Goal: Task Accomplishment & Management: Complete application form

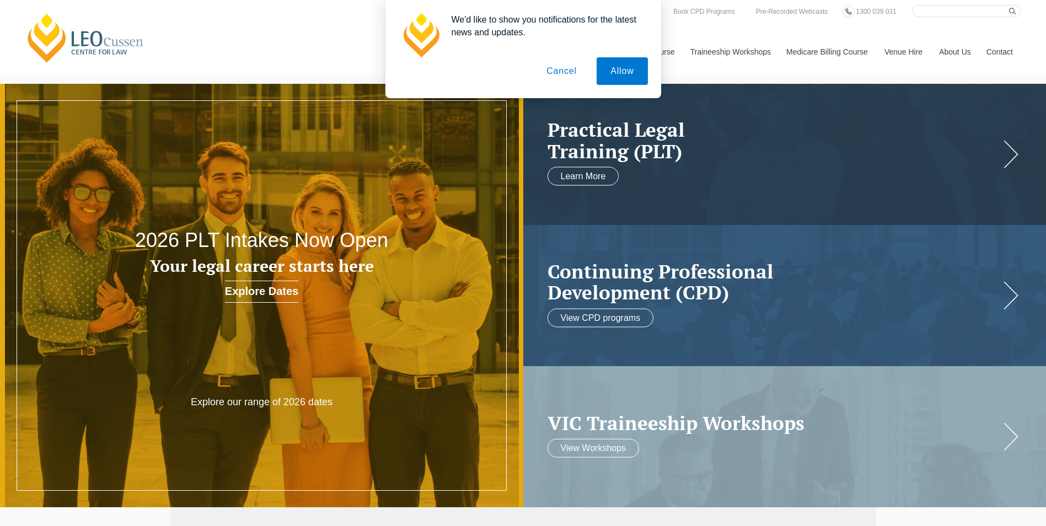
click at [568, 71] on button "Cancel" at bounding box center [561, 71] width 58 height 28
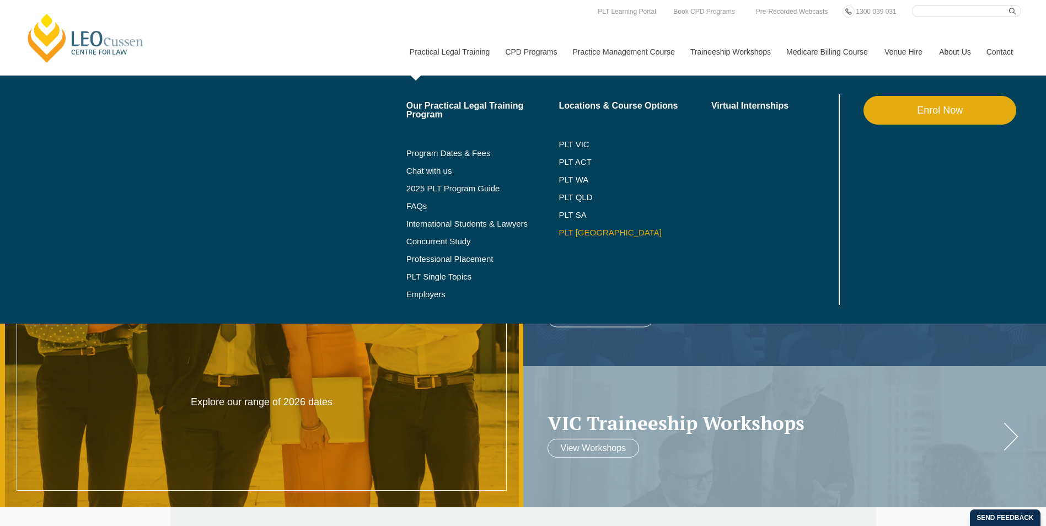
click at [581, 232] on link "PLT [GEOGRAPHIC_DATA]" at bounding box center [634, 232] width 153 height 9
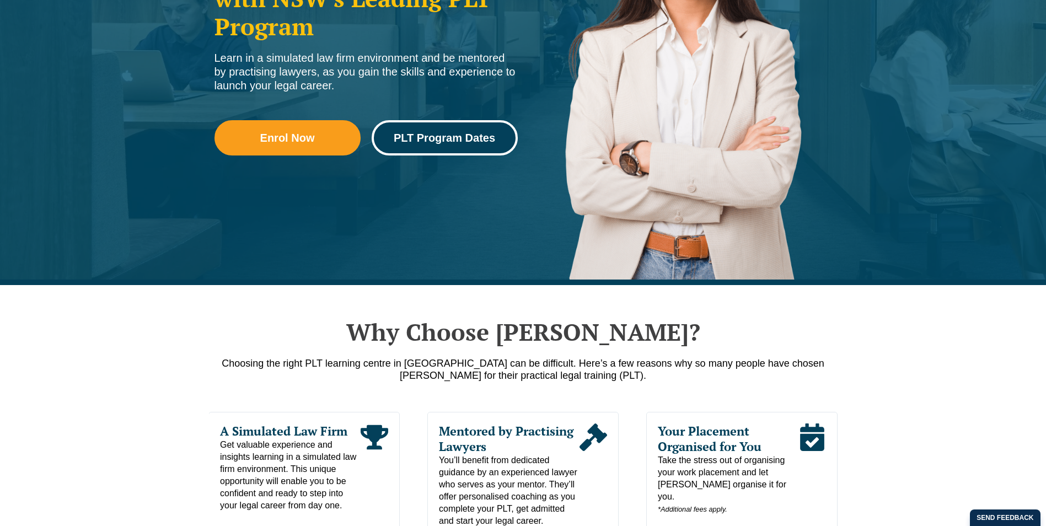
drag, startPoint x: 463, startPoint y: 144, endPoint x: 469, endPoint y: 143, distance: 5.5
click at [464, 144] on link "PLT Program Dates" at bounding box center [445, 137] width 146 height 35
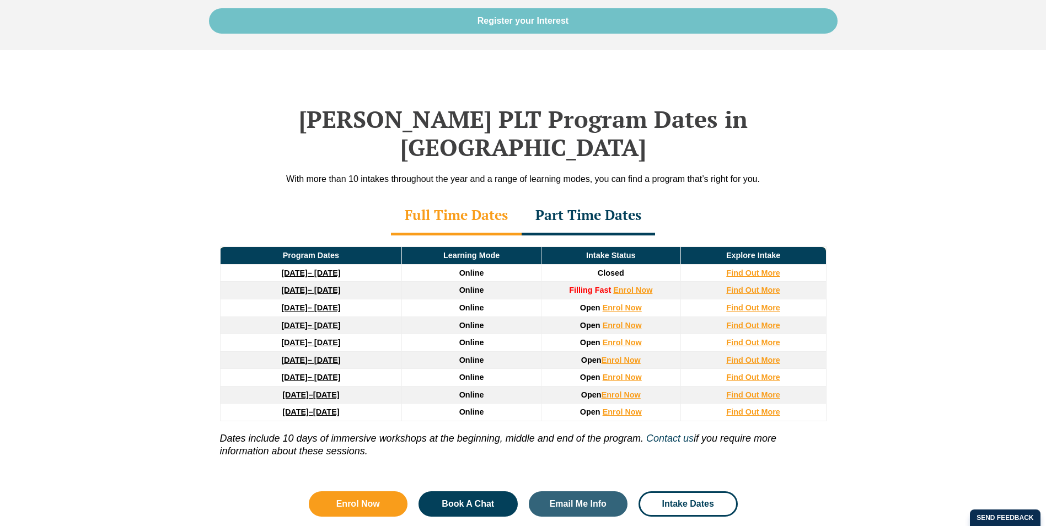
scroll to position [1590, 0]
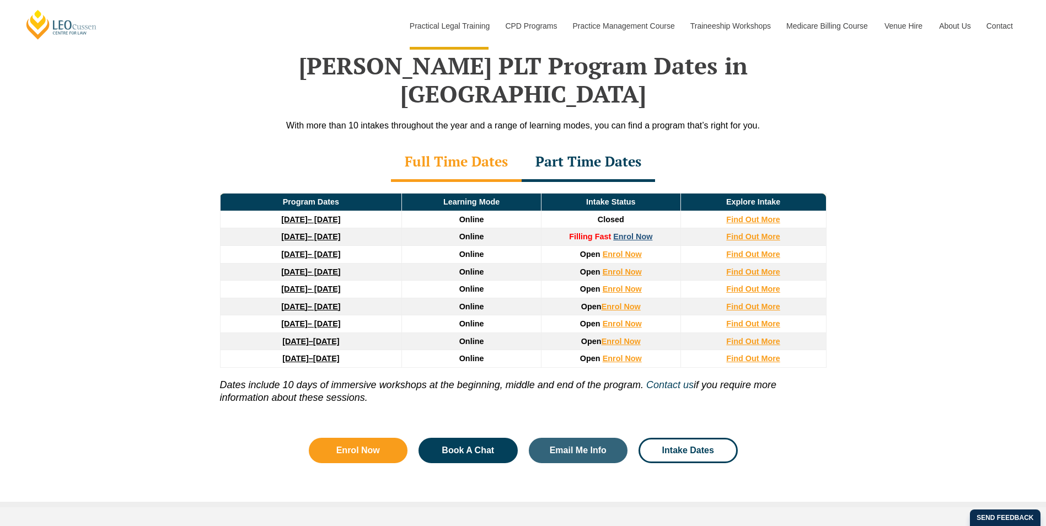
click at [640, 232] on link "Enrol Now" at bounding box center [632, 236] width 39 height 9
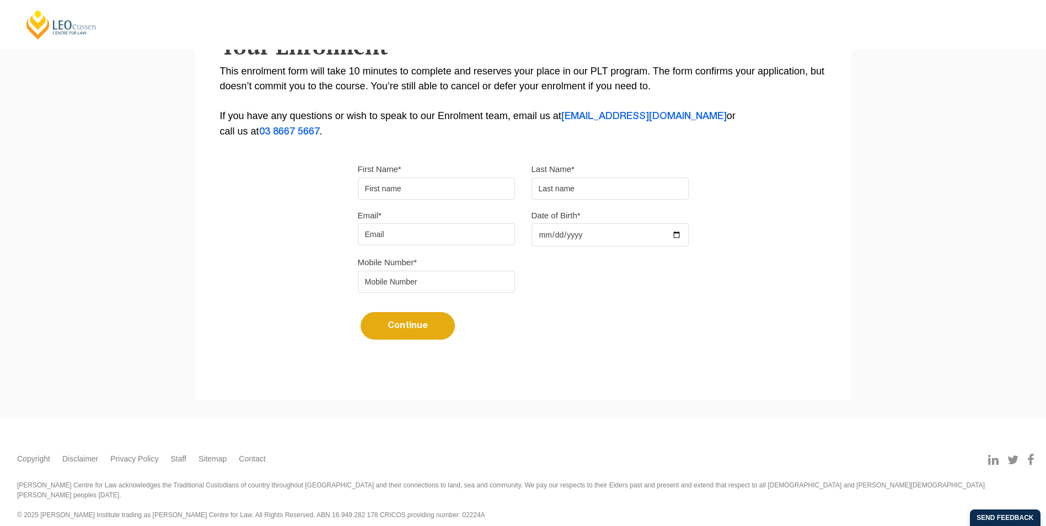
scroll to position [217, 0]
click at [436, 185] on input "First Name*" at bounding box center [436, 188] width 157 height 22
type input "Angelina"
click at [576, 190] on input "text" at bounding box center [609, 188] width 157 height 22
type input "Sacprasith"
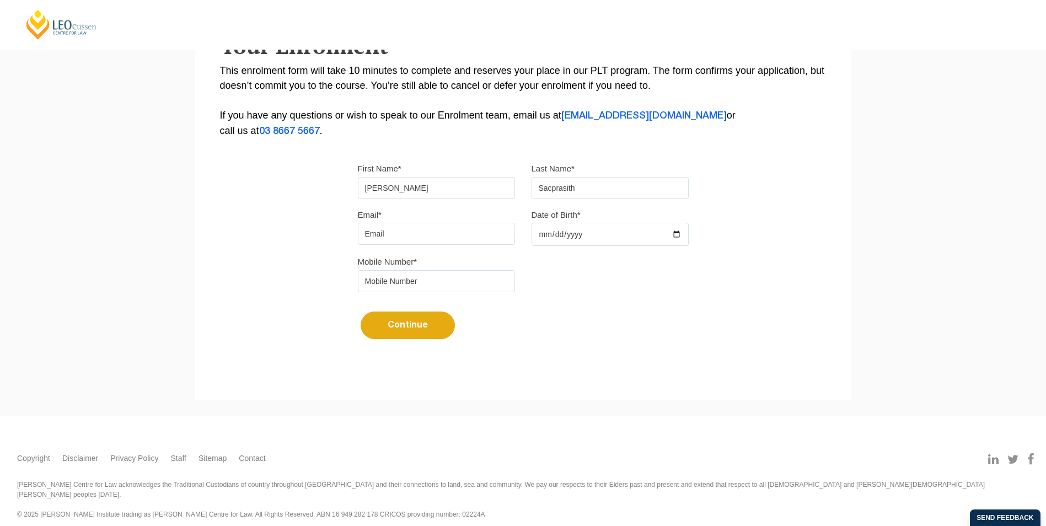
click at [427, 239] on input "Email*" at bounding box center [436, 234] width 157 height 22
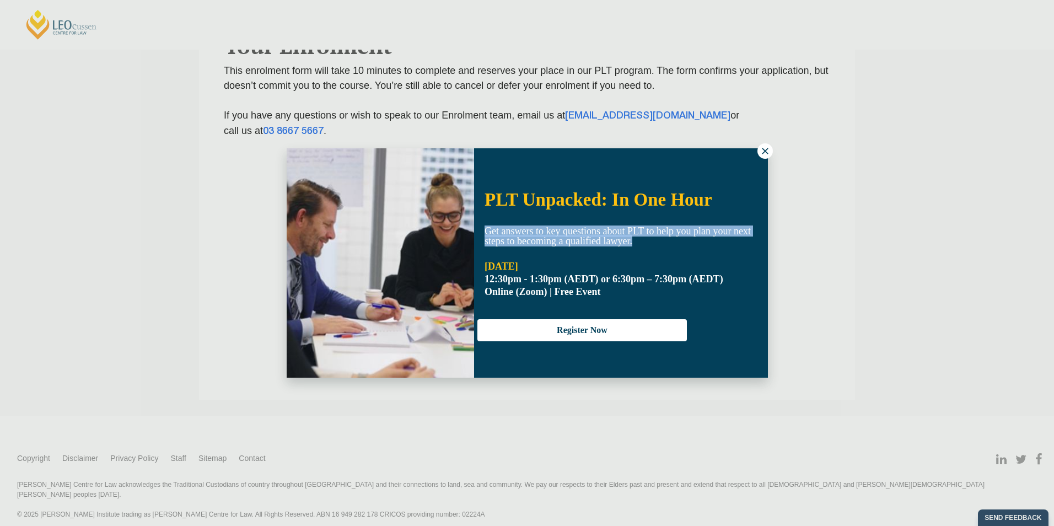
drag, startPoint x: 650, startPoint y: 248, endPoint x: 482, endPoint y: 232, distance: 168.8
click at [482, 232] on div "Get answers to key questions about PLT to help you plan your next steps to beco…" at bounding box center [621, 259] width 294 height 79
click at [766, 153] on icon at bounding box center [765, 151] width 10 height 10
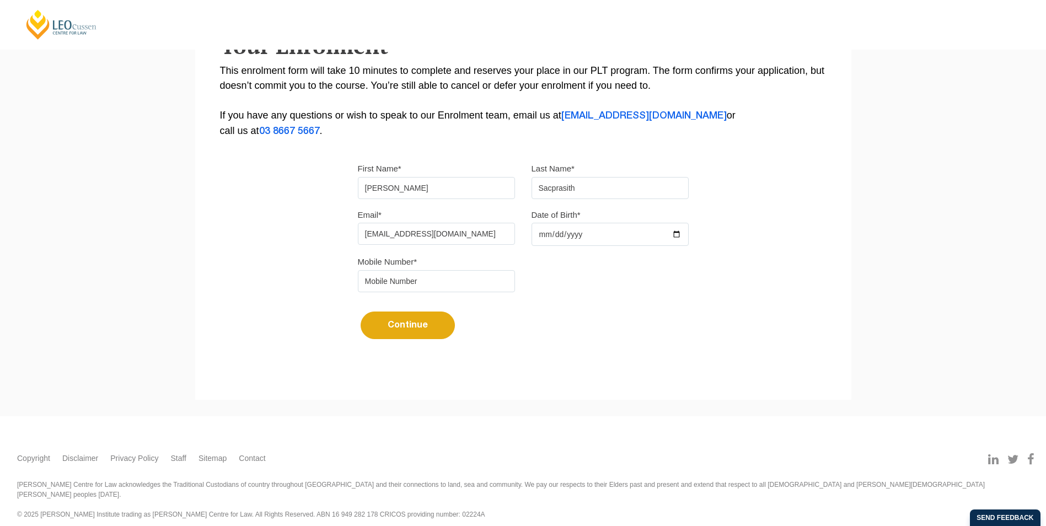
type input "sacprasith.a@gmail.com"
click at [567, 228] on input "Date of Birth*" at bounding box center [609, 234] width 157 height 23
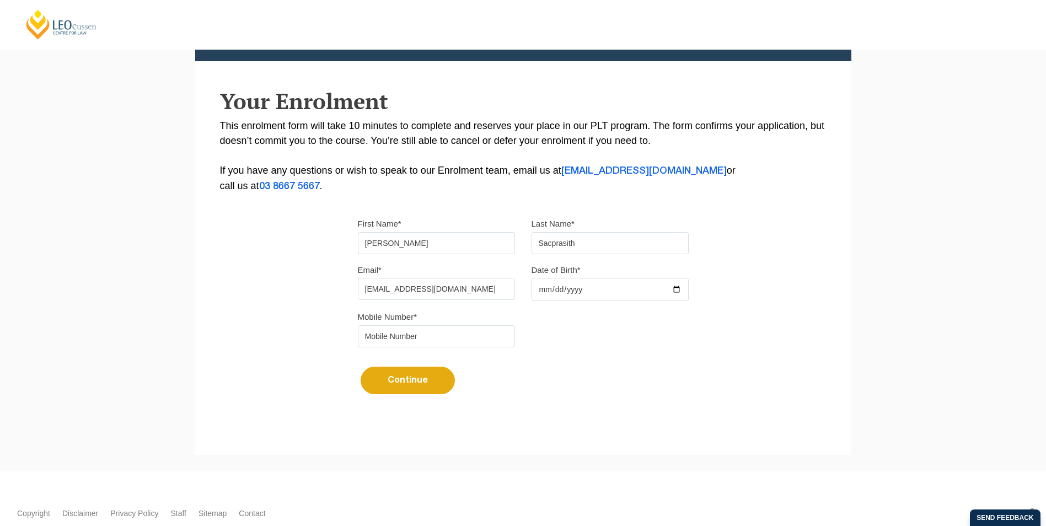
click at [542, 288] on input "Date of Birth*" at bounding box center [609, 289] width 157 height 23
type input "2000-11-23"
click at [410, 338] on input "tel" at bounding box center [436, 336] width 157 height 22
type input "0"
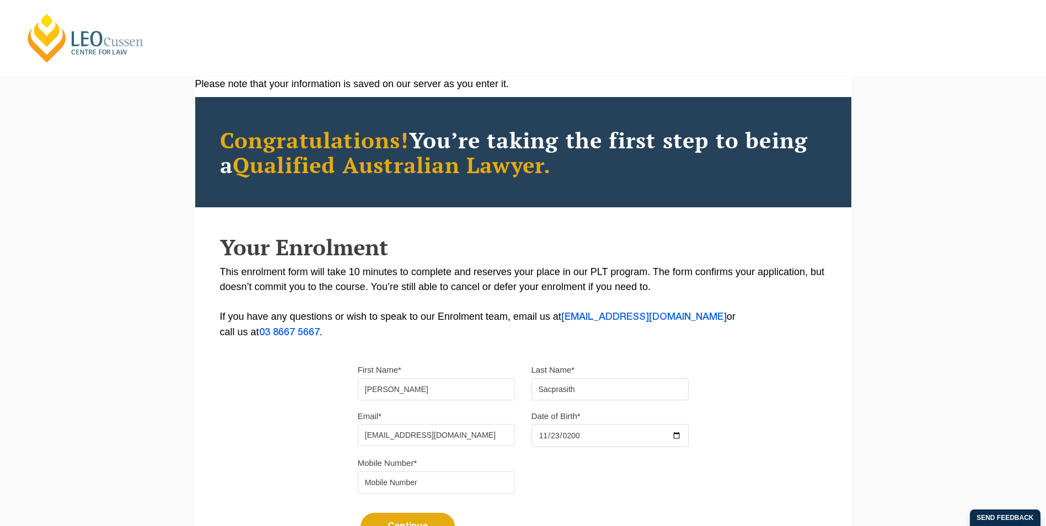
scroll to position [0, 0]
